Goal: Find specific page/section

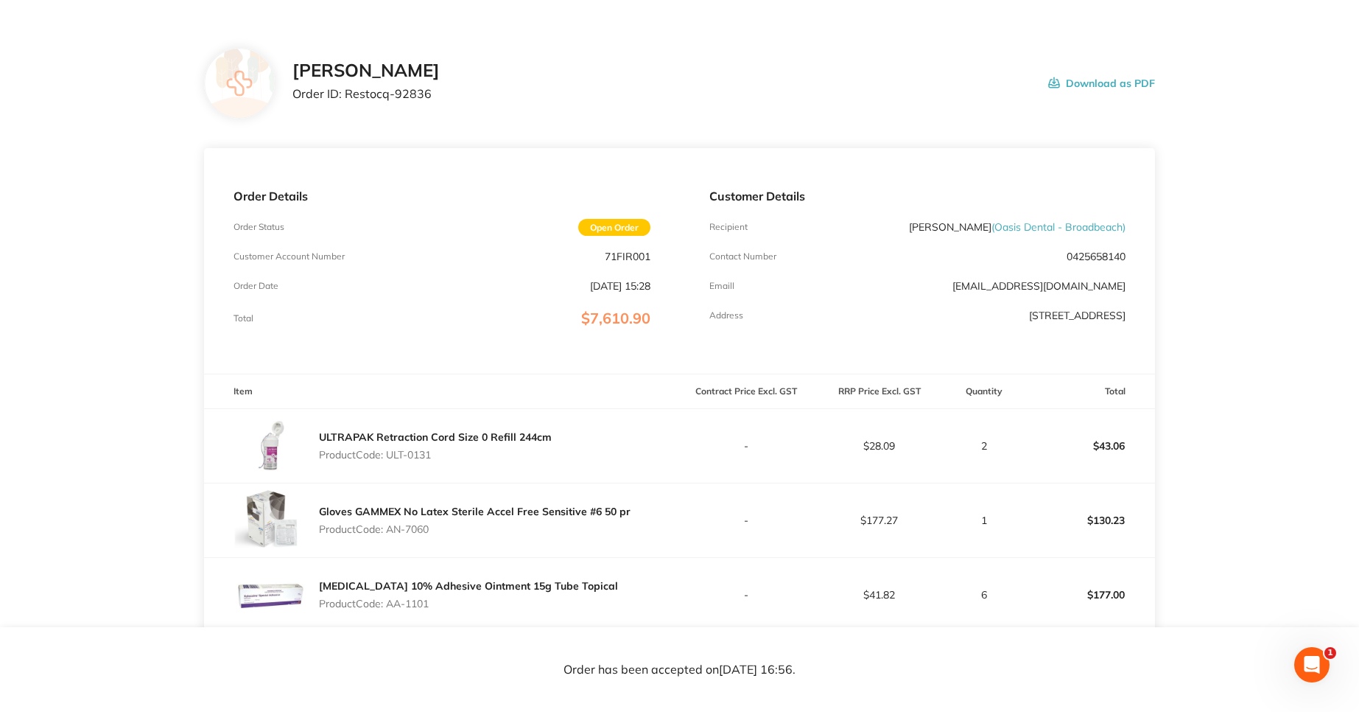
scroll to position [88, 0]
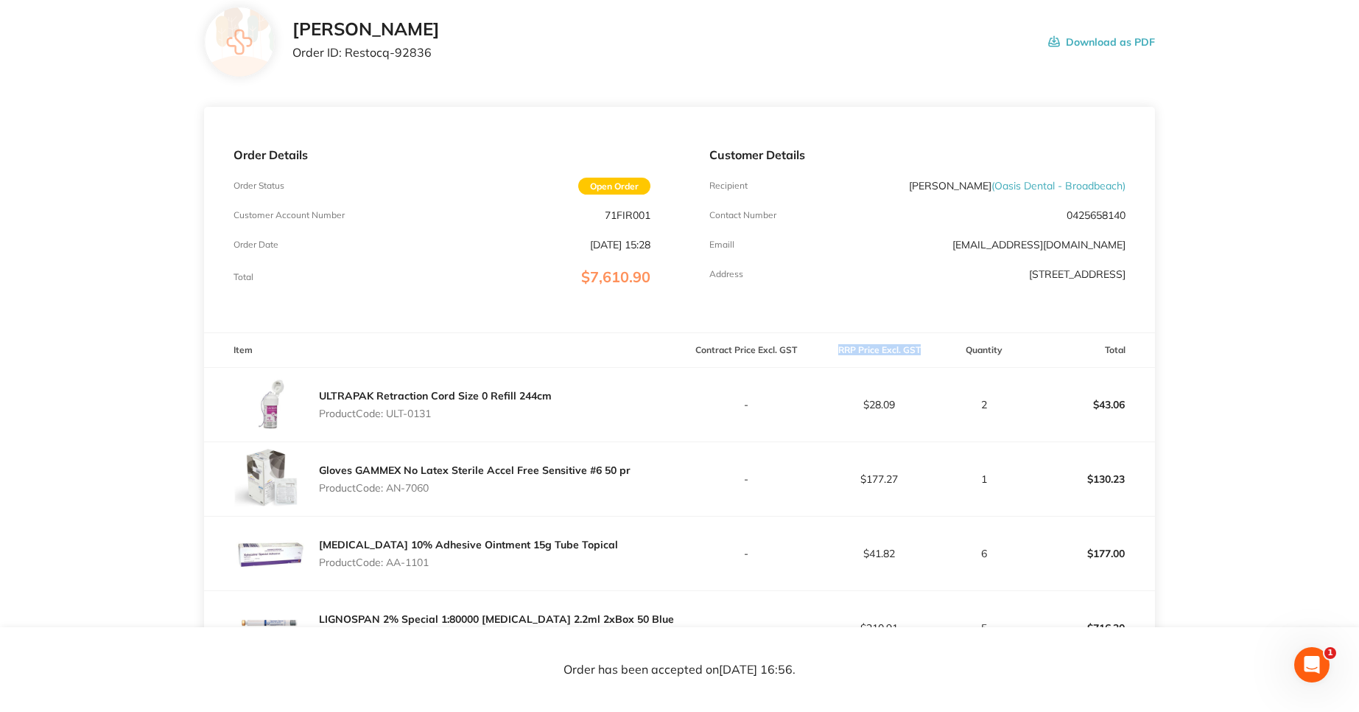
drag, startPoint x: 838, startPoint y: 351, endPoint x: 927, endPoint y: 349, distance: 88.4
click at [927, 350] on th "RRP Price Excl. GST" at bounding box center [879, 350] width 133 height 35
copy th "RRP Price Excl. GST"
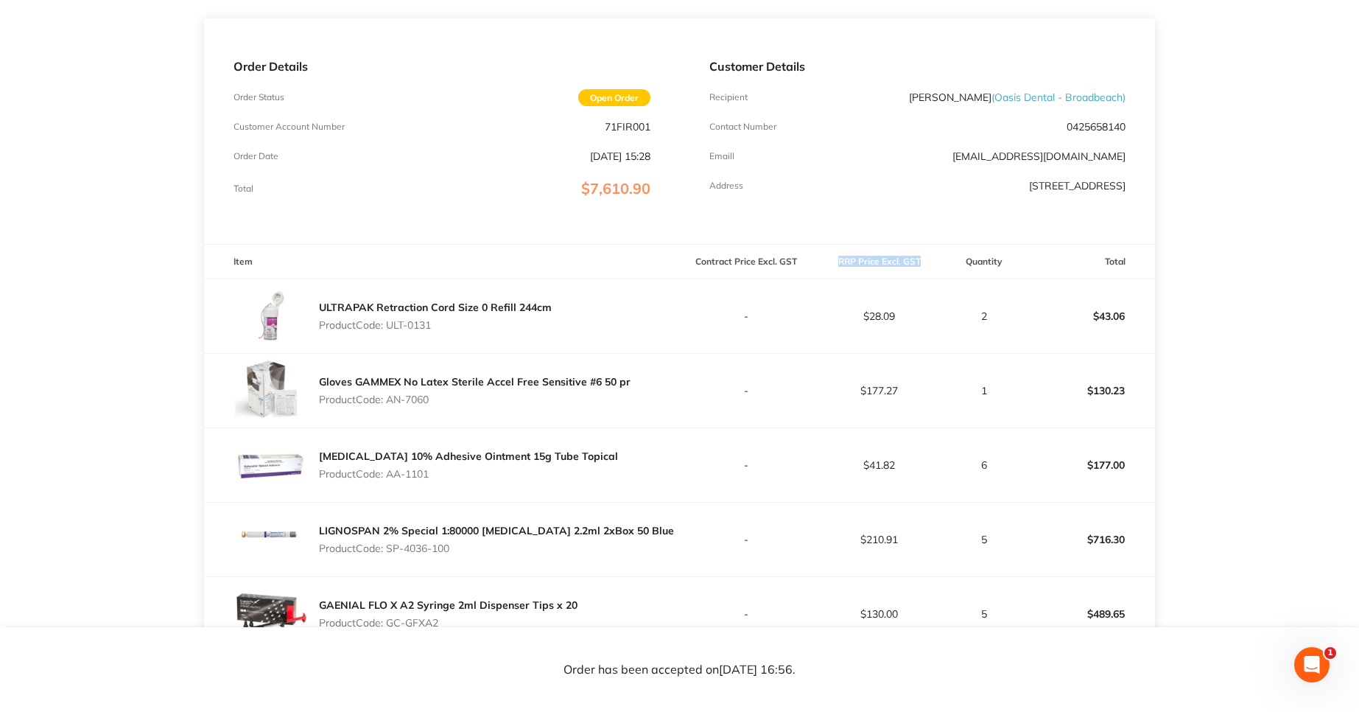
scroll to position [265, 0]
